Goal: Transaction & Acquisition: Purchase product/service

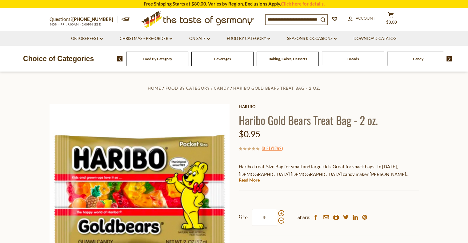
click at [150, 64] on div "Food By Category" at bounding box center [157, 59] width 62 height 14
click at [101, 39] on icon at bounding box center [101, 39] width 3 height 2
click at [97, 64] on link "Oktoberfest Foods" at bounding box center [87, 65] width 38 height 6
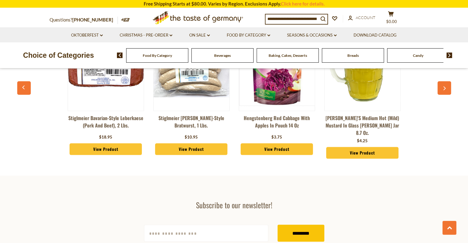
scroll to position [1169, 0]
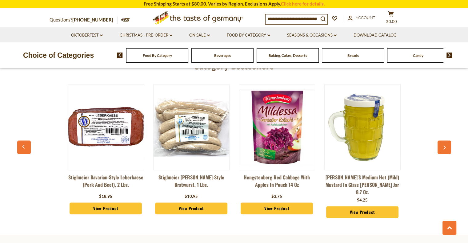
click at [364, 116] on img at bounding box center [363, 128] width 76 height 76
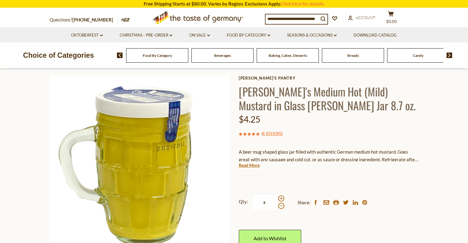
scroll to position [62, 0]
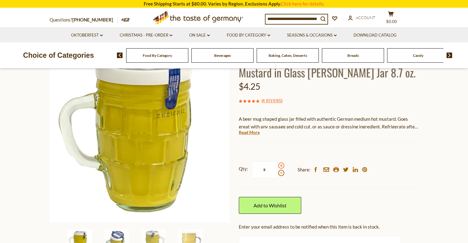
click at [279, 166] on span at bounding box center [281, 166] width 6 height 6
click at [277, 166] on input "*" at bounding box center [264, 170] width 25 height 17
click at [279, 174] on span at bounding box center [281, 173] width 6 height 6
click at [277, 174] on input "*" at bounding box center [264, 170] width 25 height 17
click at [280, 165] on span at bounding box center [281, 166] width 6 height 6
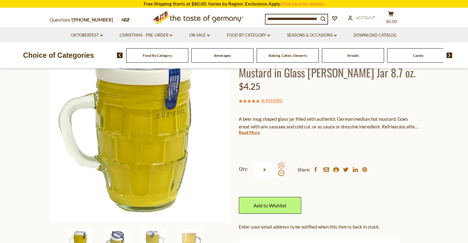
click at [277, 165] on input "*" at bounding box center [264, 170] width 25 height 17
click at [282, 176] on span at bounding box center [281, 173] width 6 height 6
click at [277, 176] on input "*" at bounding box center [264, 170] width 25 height 17
click at [280, 167] on span at bounding box center [281, 166] width 6 height 6
click at [277, 167] on input "*" at bounding box center [264, 170] width 25 height 17
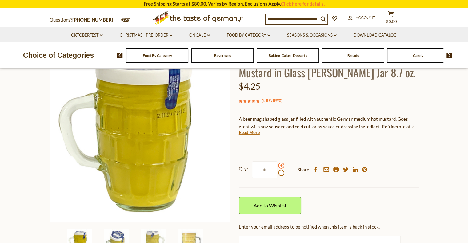
click at [280, 167] on span at bounding box center [281, 166] width 6 height 6
click at [277, 167] on input "*" at bounding box center [264, 170] width 25 height 17
click at [282, 174] on span at bounding box center [281, 173] width 6 height 6
click at [277, 174] on input "*" at bounding box center [264, 170] width 25 height 17
click at [282, 174] on span at bounding box center [281, 173] width 6 height 6
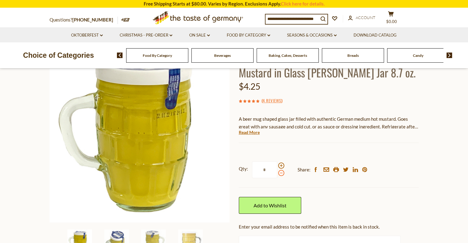
click at [277, 174] on input "*" at bounding box center [264, 170] width 25 height 17
type input "*"
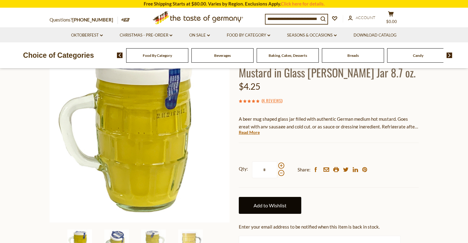
click at [285, 204] on link "Add to Wishlist" at bounding box center [270, 205] width 62 height 17
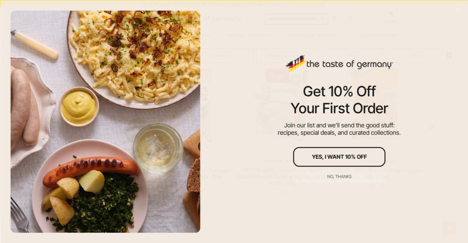
scroll to position [523, 0]
click at [342, 175] on div "No, thanks" at bounding box center [339, 176] width 24 height 4
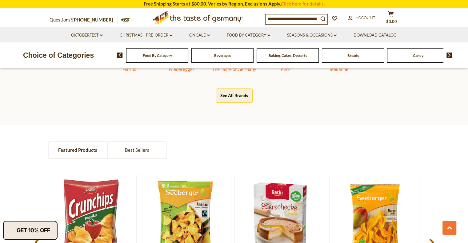
scroll to position [369, 0]
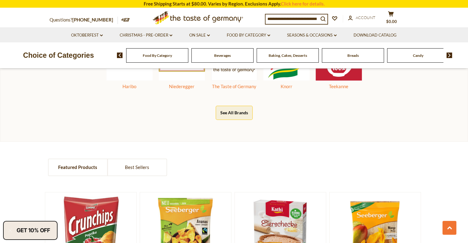
click at [174, 54] on div "Food By Category" at bounding box center [157, 55] width 62 height 14
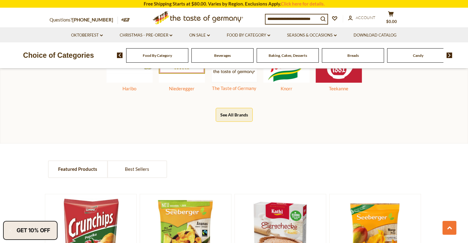
scroll to position [381, 0]
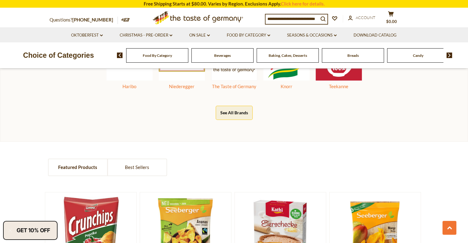
click at [188, 54] on div "Beverages" at bounding box center [157, 55] width 62 height 14
click at [217, 57] on span "Beverages" at bounding box center [222, 55] width 17 height 5
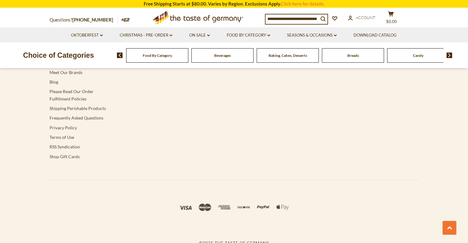
scroll to position [1781, 0]
